Goal: Information Seeking & Learning: Learn about a topic

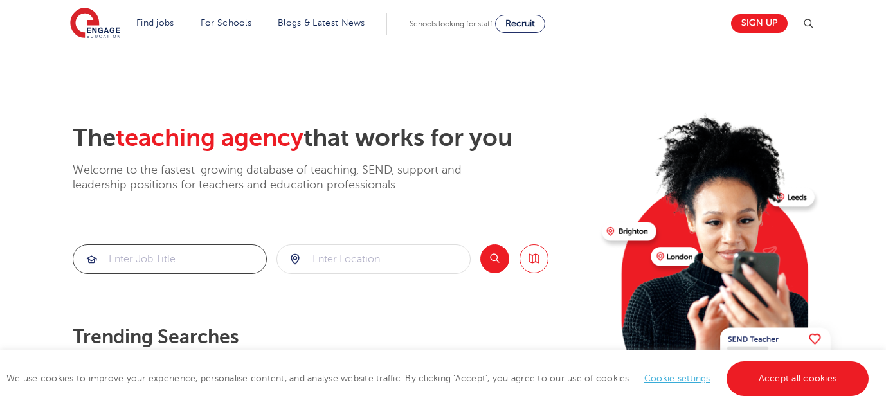
click at [138, 258] on input "search" at bounding box center [169, 259] width 193 height 28
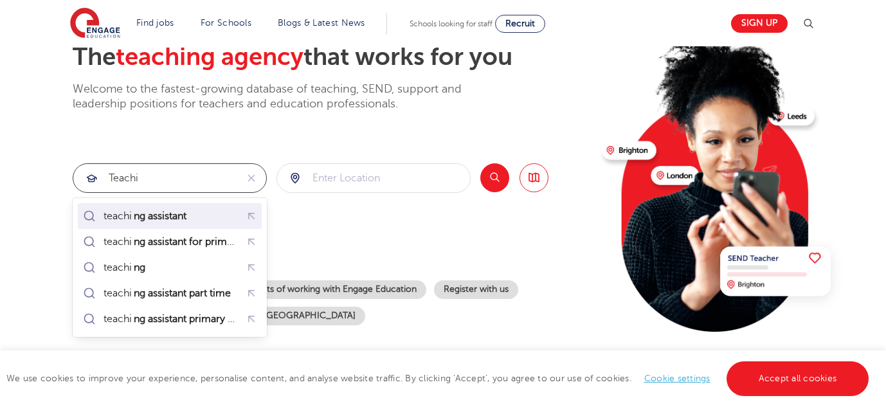
scroll to position [85, 0]
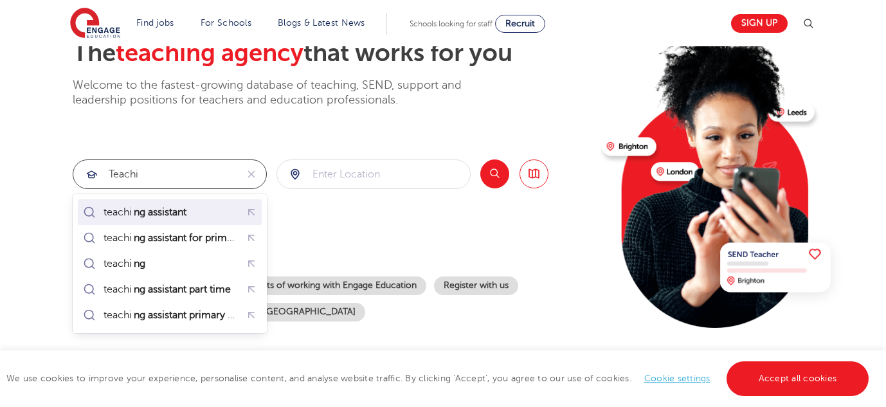
click at [170, 217] on mark "ng assistant" at bounding box center [160, 212] width 57 height 15
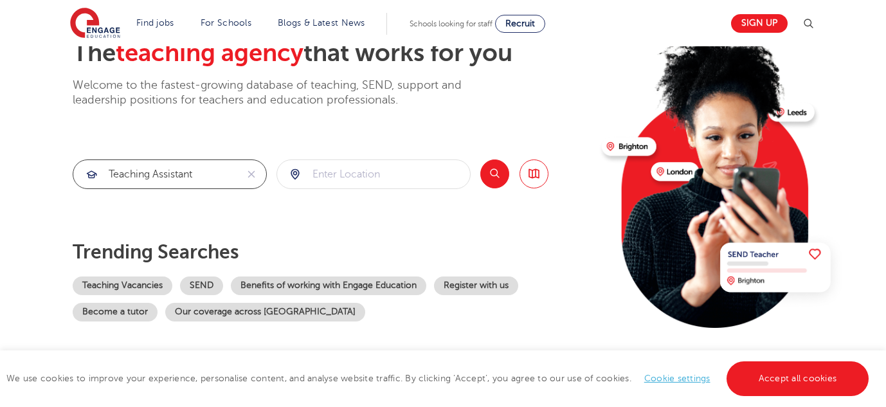
type input "teaching assistant"
click at [356, 176] on input "search" at bounding box center [373, 174] width 193 height 28
type input "W"
type input "A"
click at [491, 174] on button "Search" at bounding box center [495, 174] width 29 height 29
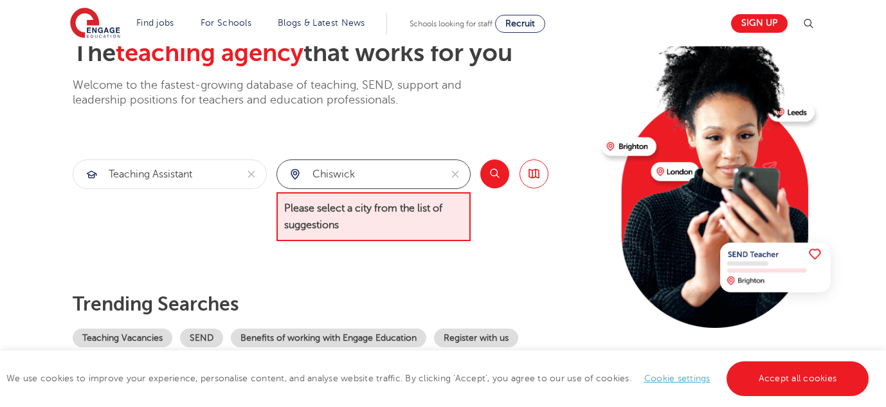
click at [411, 171] on input "Chiswick" at bounding box center [358, 174] width 163 height 28
type input "C"
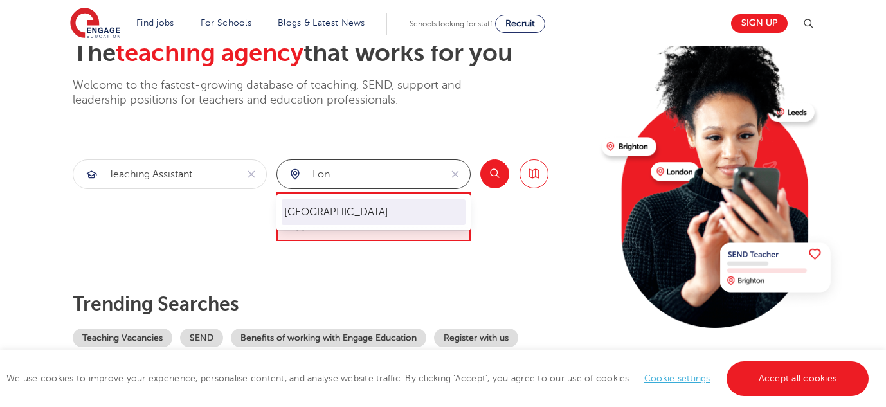
click at [390, 207] on li "[GEOGRAPHIC_DATA]" at bounding box center [374, 212] width 184 height 26
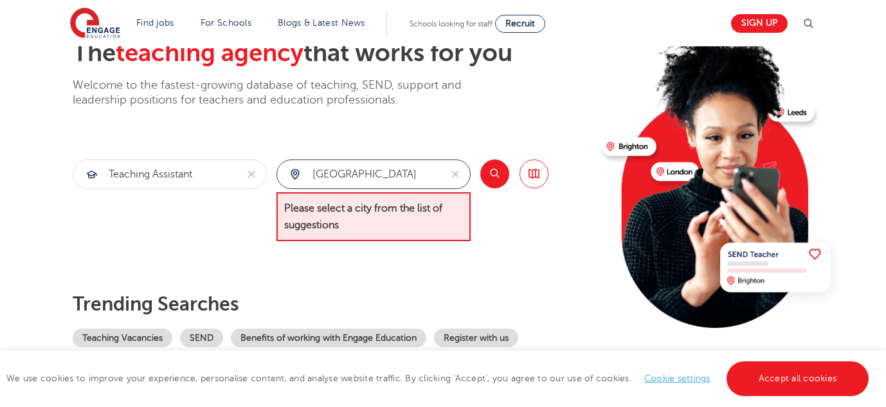
type input "[GEOGRAPHIC_DATA]"
click at [499, 177] on button "Search" at bounding box center [495, 174] width 29 height 29
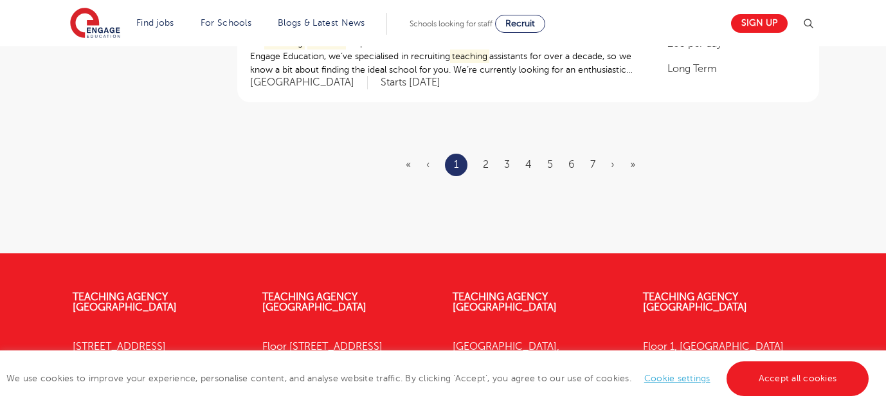
scroll to position [1654, 0]
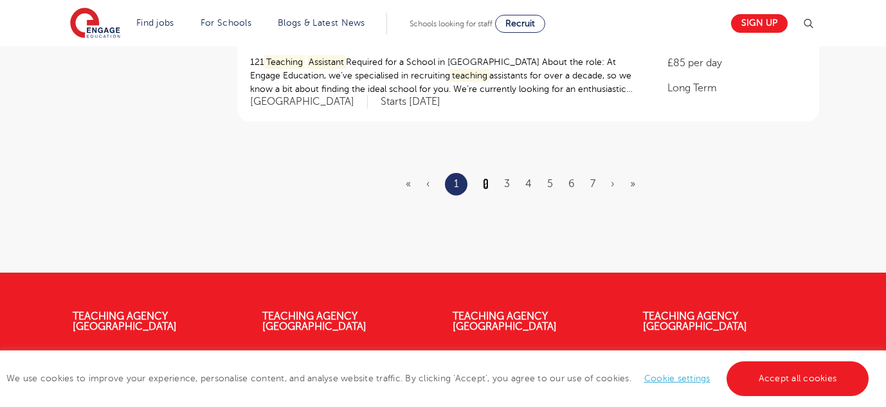
click at [487, 181] on link "2" at bounding box center [486, 184] width 6 height 12
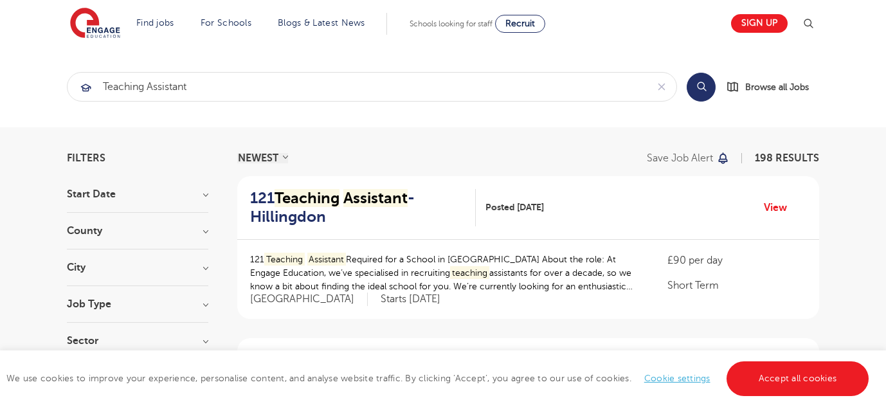
click at [183, 230] on h3 "County" at bounding box center [138, 231] width 142 height 10
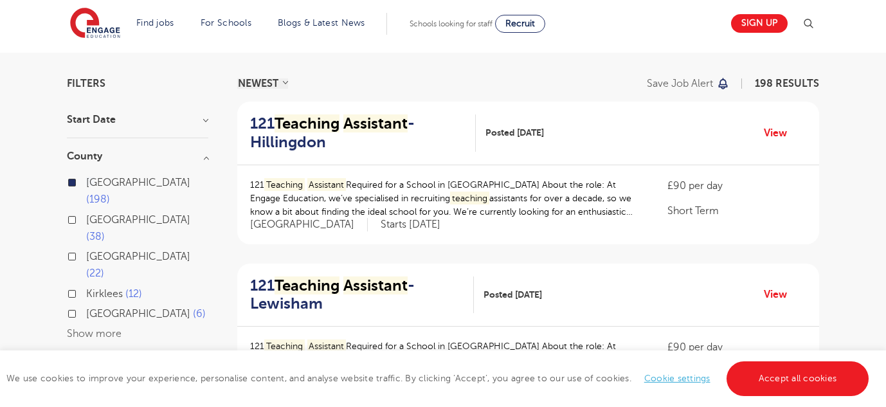
scroll to position [76, 0]
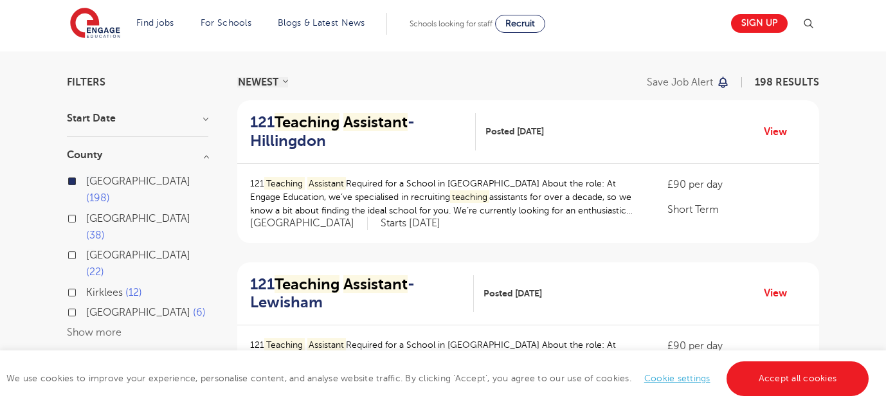
click at [189, 154] on h3 "County" at bounding box center [138, 155] width 142 height 10
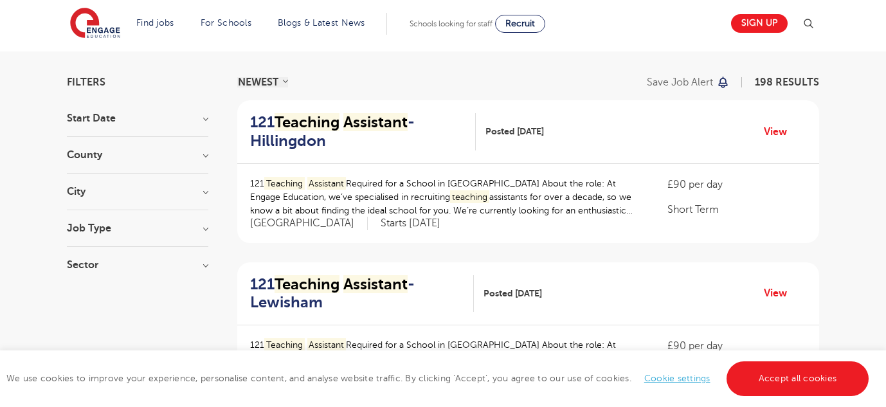
click at [183, 225] on h3 "Job Type" at bounding box center [138, 228] width 142 height 10
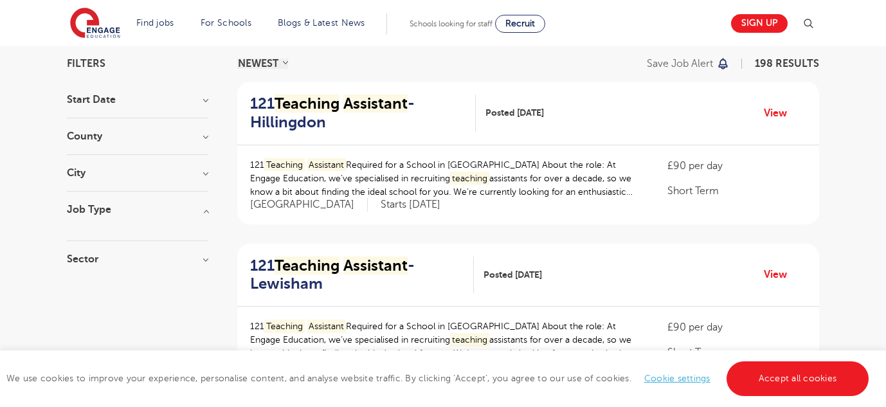
scroll to position [97, 0]
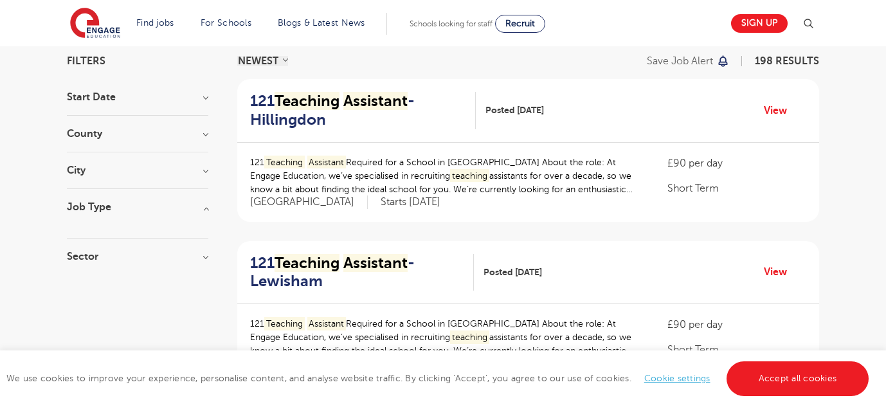
click at [185, 216] on div at bounding box center [138, 218] width 142 height 13
click at [203, 208] on h3 "Job Type" at bounding box center [138, 207] width 142 height 10
click at [207, 252] on div "Sector Long Term 133 Short Term 65 Show more" at bounding box center [138, 250] width 142 height 23
click at [206, 246] on h3 "Sector" at bounding box center [138, 244] width 142 height 10
click at [127, 288] on span "Short Term" at bounding box center [111, 290] width 51 height 12
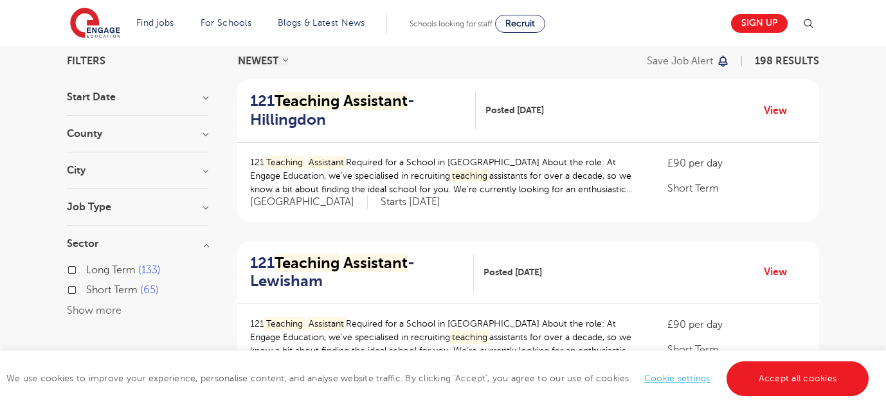
click at [95, 288] on input "Short Term 65" at bounding box center [90, 288] width 8 height 8
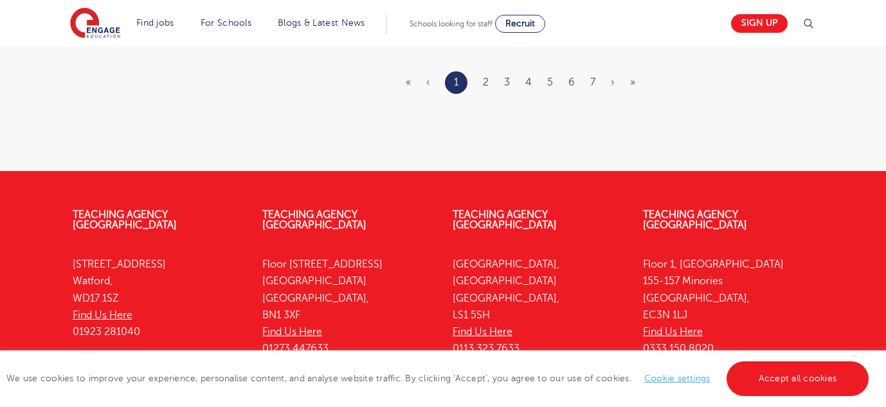
scroll to position [1765, 0]
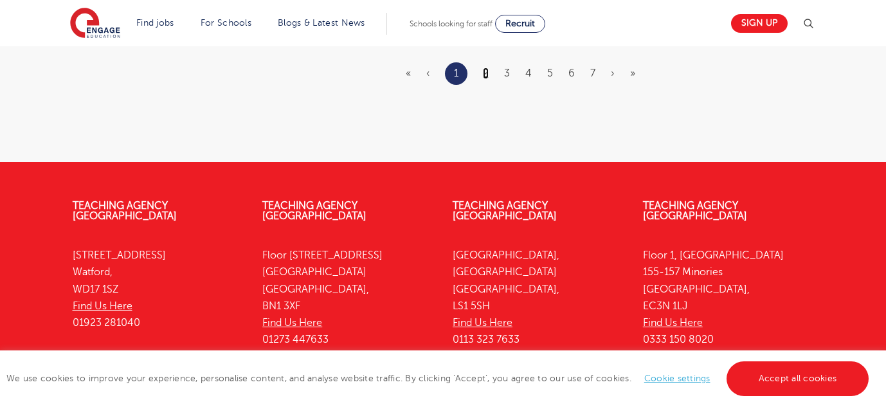
click at [484, 75] on link "2" at bounding box center [486, 74] width 6 height 12
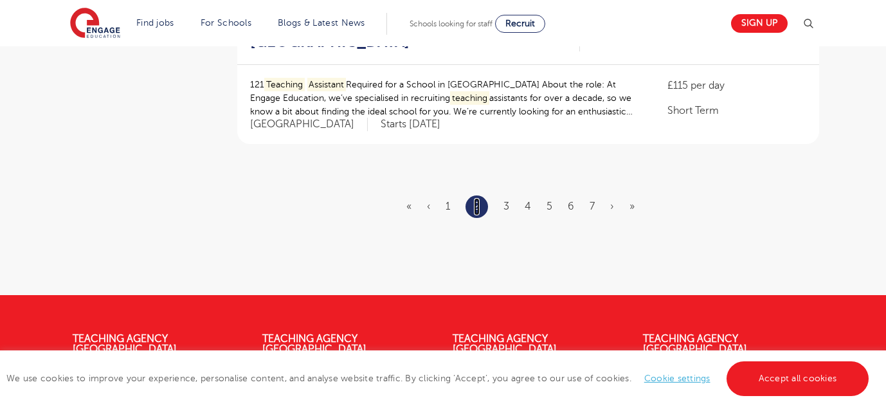
scroll to position [1691, 0]
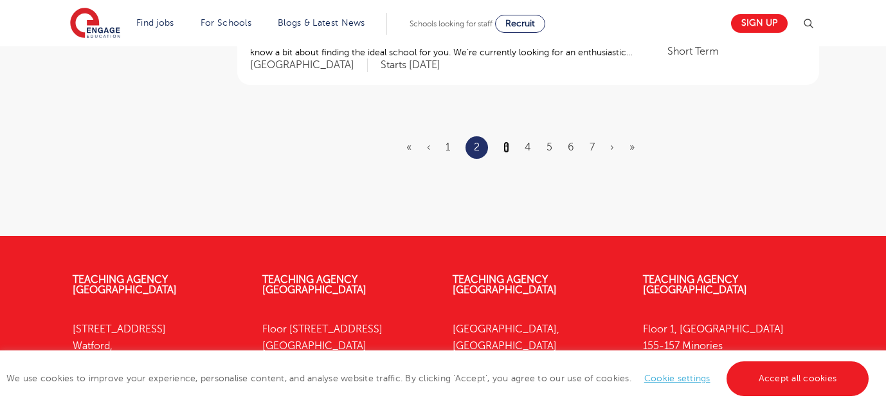
click at [508, 146] on link "3" at bounding box center [507, 148] width 6 height 12
